Goal: Register for event/course

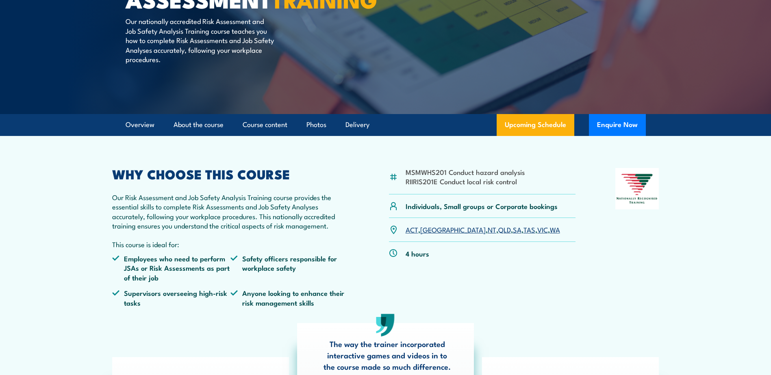
scroll to position [122, 0]
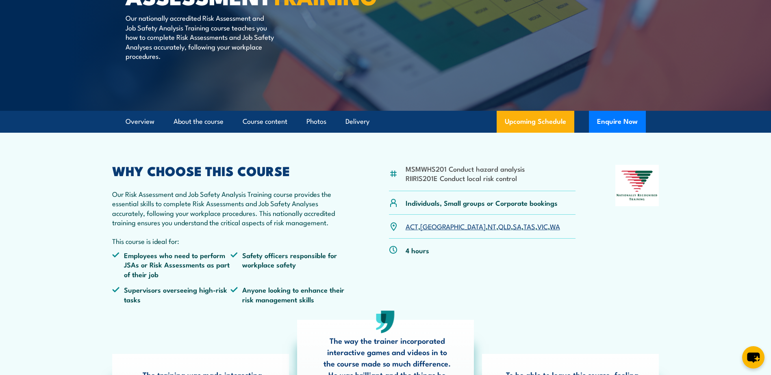
click at [513, 228] on link "SA" at bounding box center [517, 226] width 9 height 10
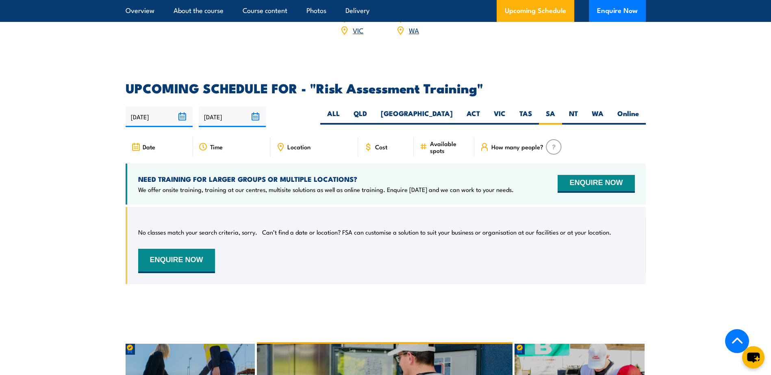
scroll to position [1307, 0]
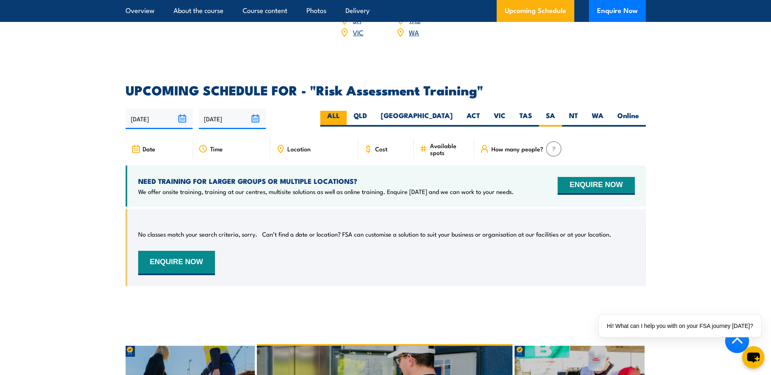
click at [347, 113] on label "ALL" at bounding box center [333, 119] width 26 height 16
click at [345, 113] on input "ALL" at bounding box center [342, 113] width 5 height 5
radio input "true"
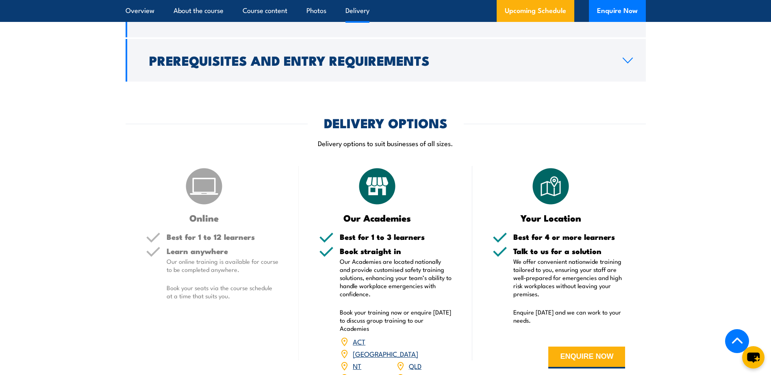
scroll to position [900, 0]
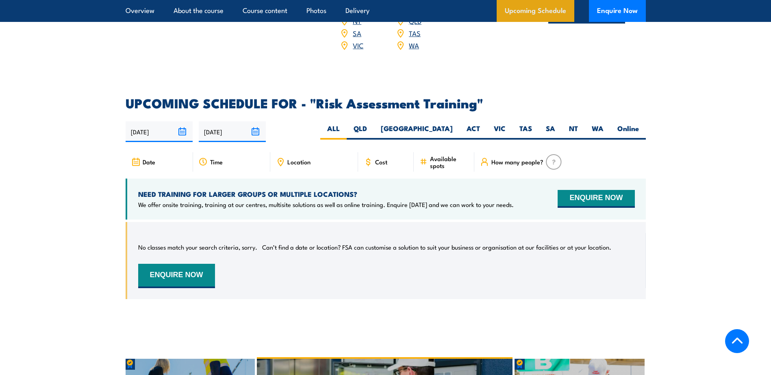
scroll to position [1307, 0]
